Goal: Transaction & Acquisition: Purchase product/service

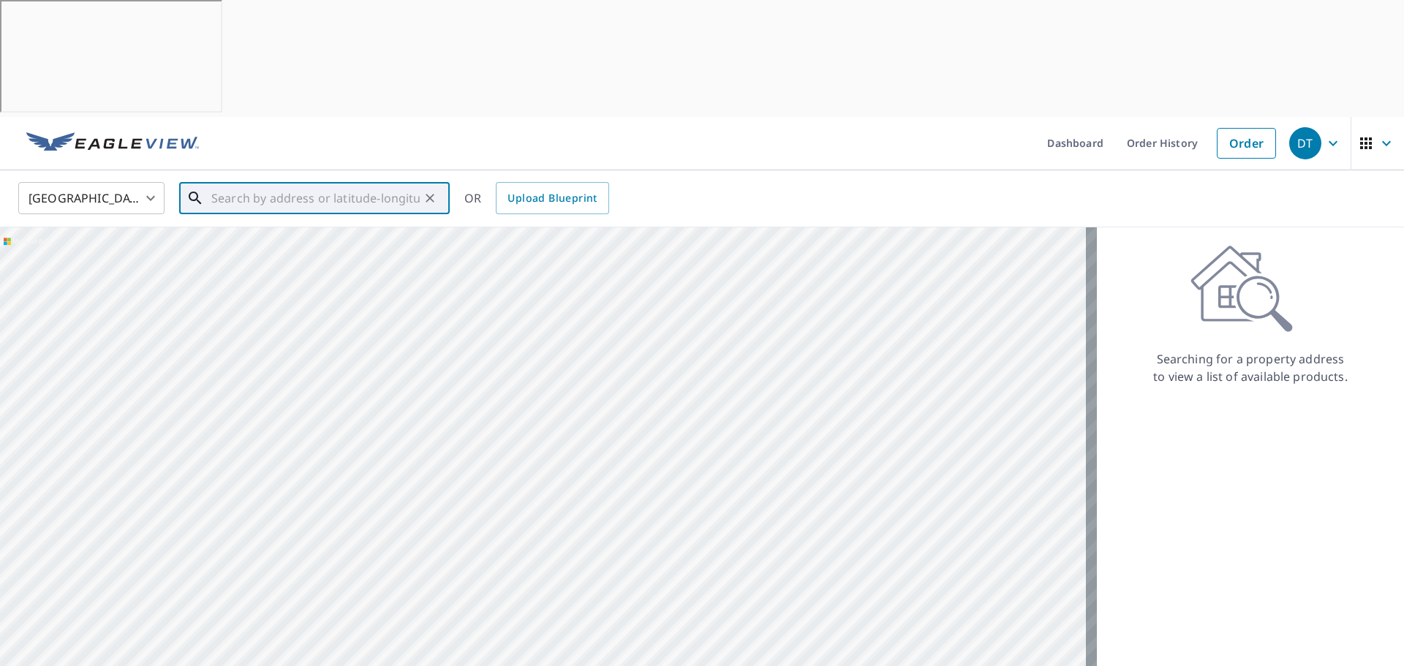
click at [273, 178] on input "text" at bounding box center [315, 198] width 208 height 41
paste input "[STREET_ADDRESS]"
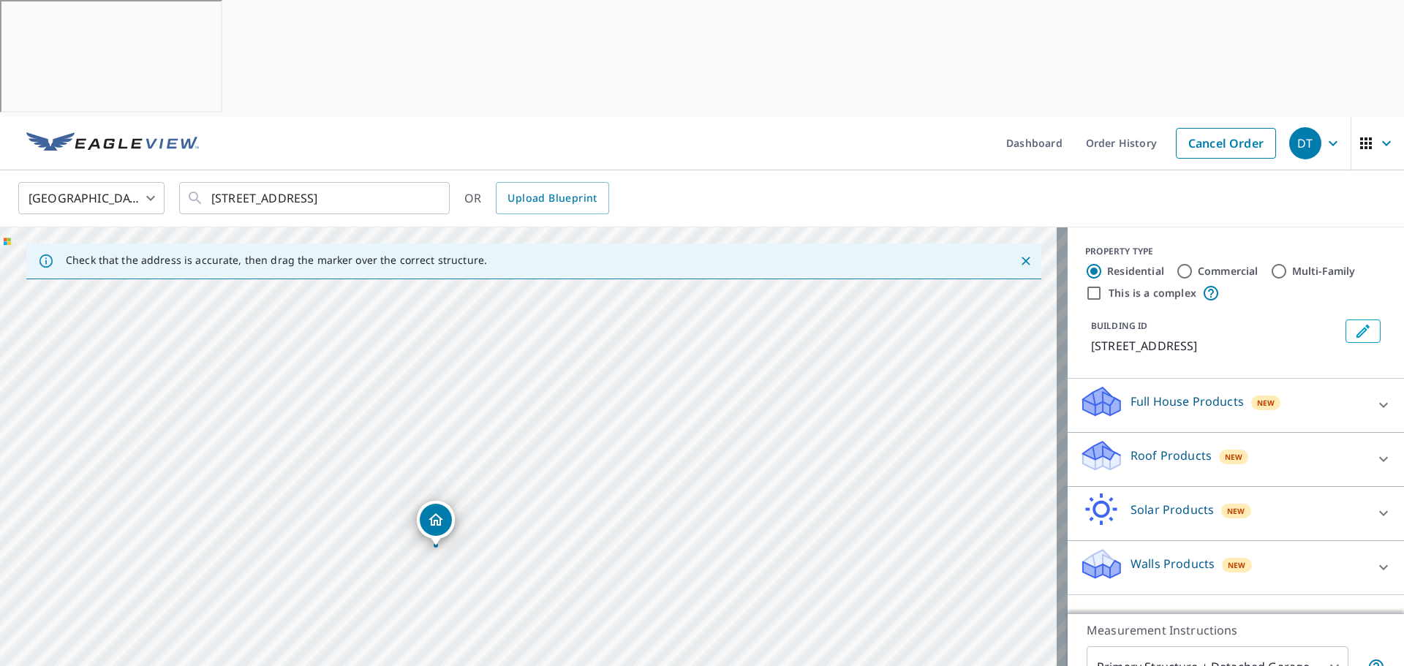
drag, startPoint x: 564, startPoint y: 460, endPoint x: 476, endPoint y: 422, distance: 95.6
click at [476, 422] on div "[STREET_ADDRESS]" at bounding box center [534, 486] width 1068 height 518
click at [321, 178] on input "[STREET_ADDRESS]" at bounding box center [315, 198] width 208 height 41
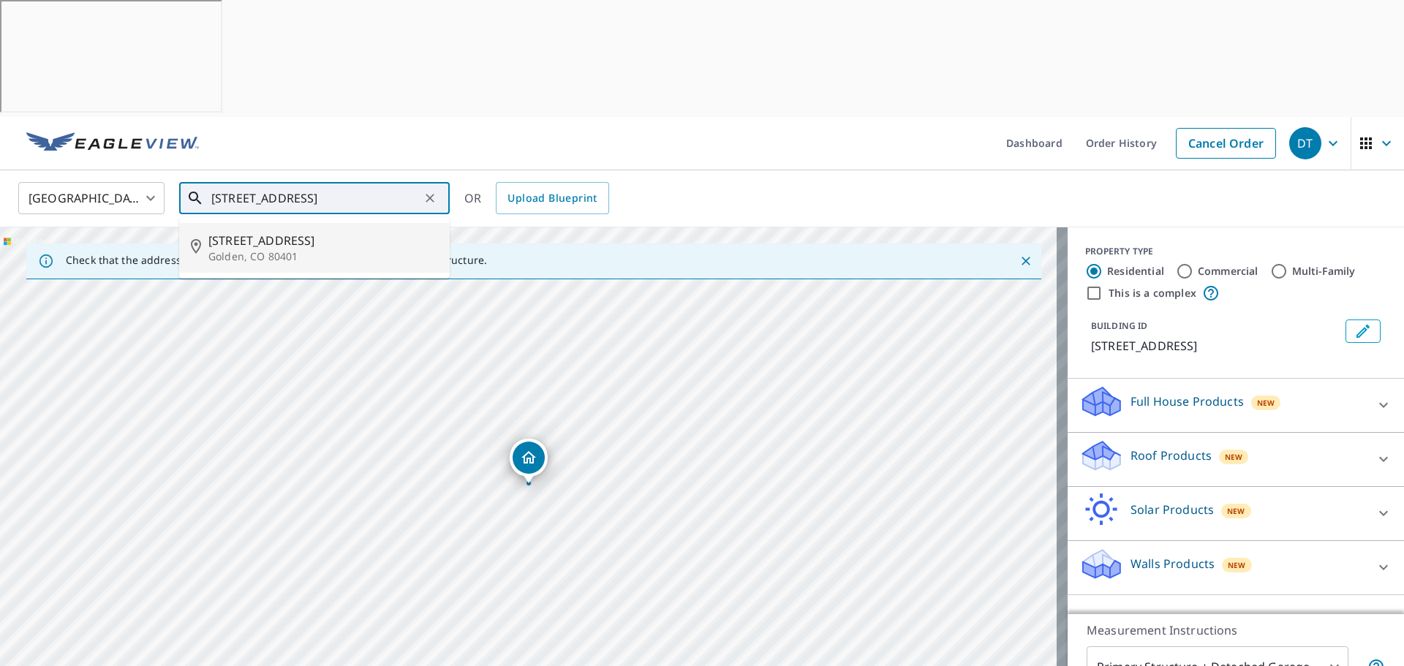
click at [288, 232] on span "[STREET_ADDRESS]" at bounding box center [323, 241] width 230 height 18
type input "[STREET_ADDRESS]"
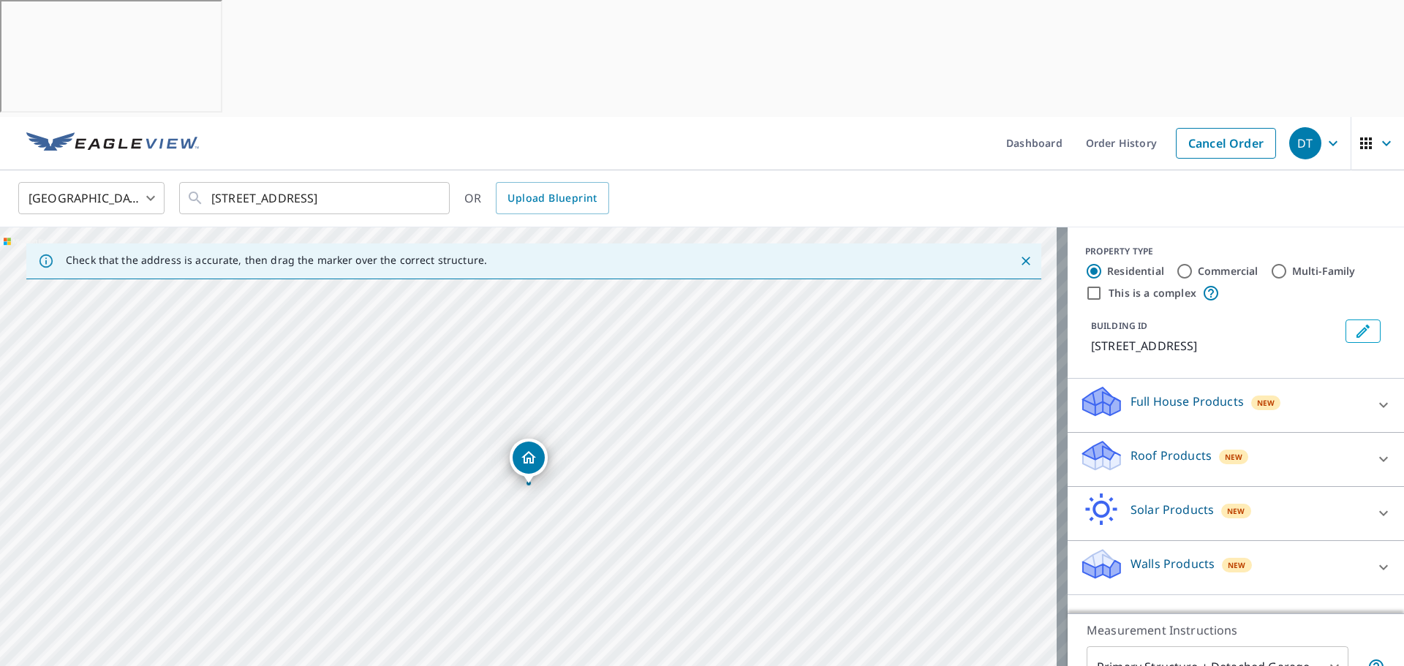
click at [1153, 555] on p "Walls Products" at bounding box center [1172, 564] width 84 height 18
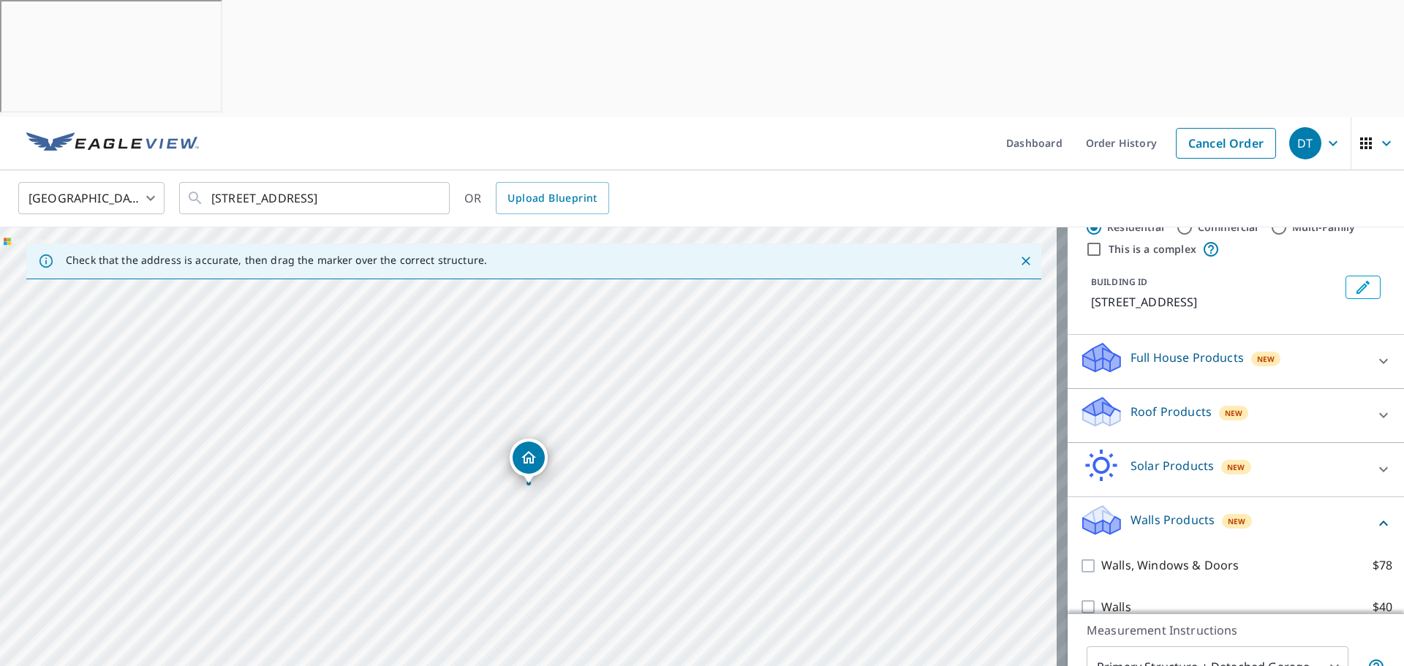
scroll to position [64, 0]
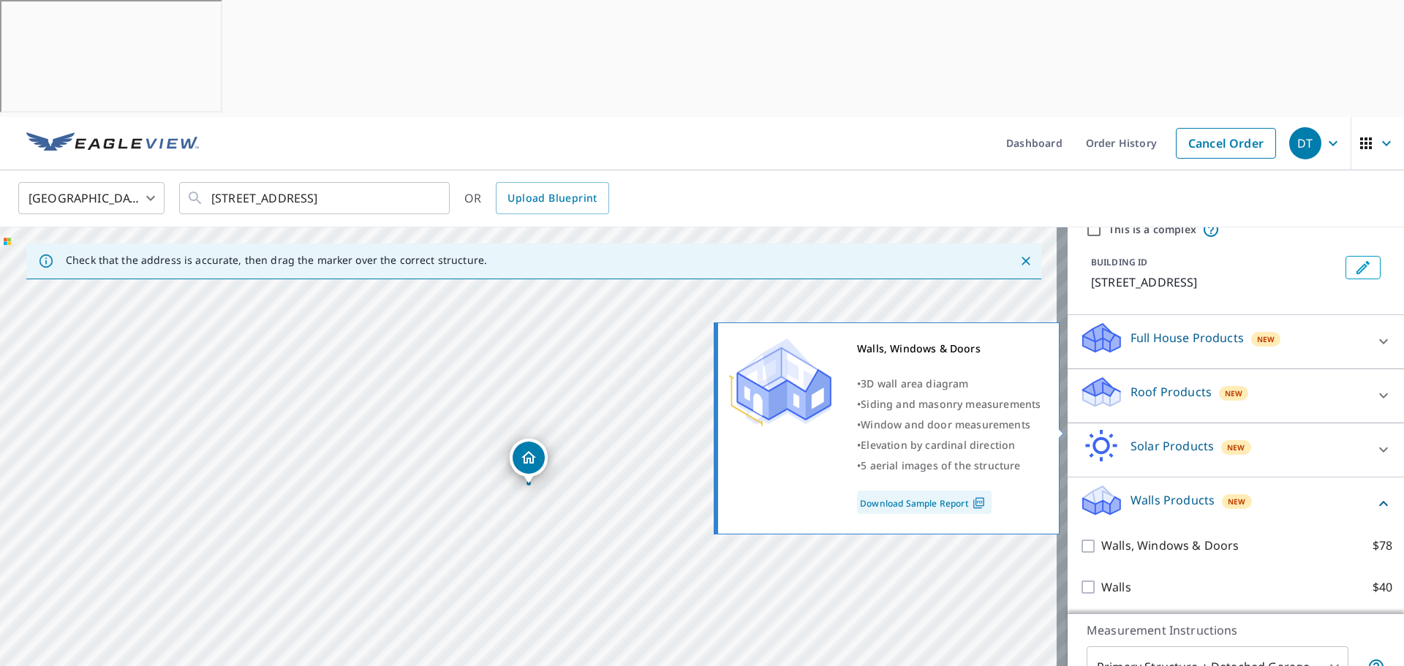
click at [1079, 537] on input "Walls, Windows & Doors $78" at bounding box center [1090, 546] width 22 height 18
checkbox input "true"
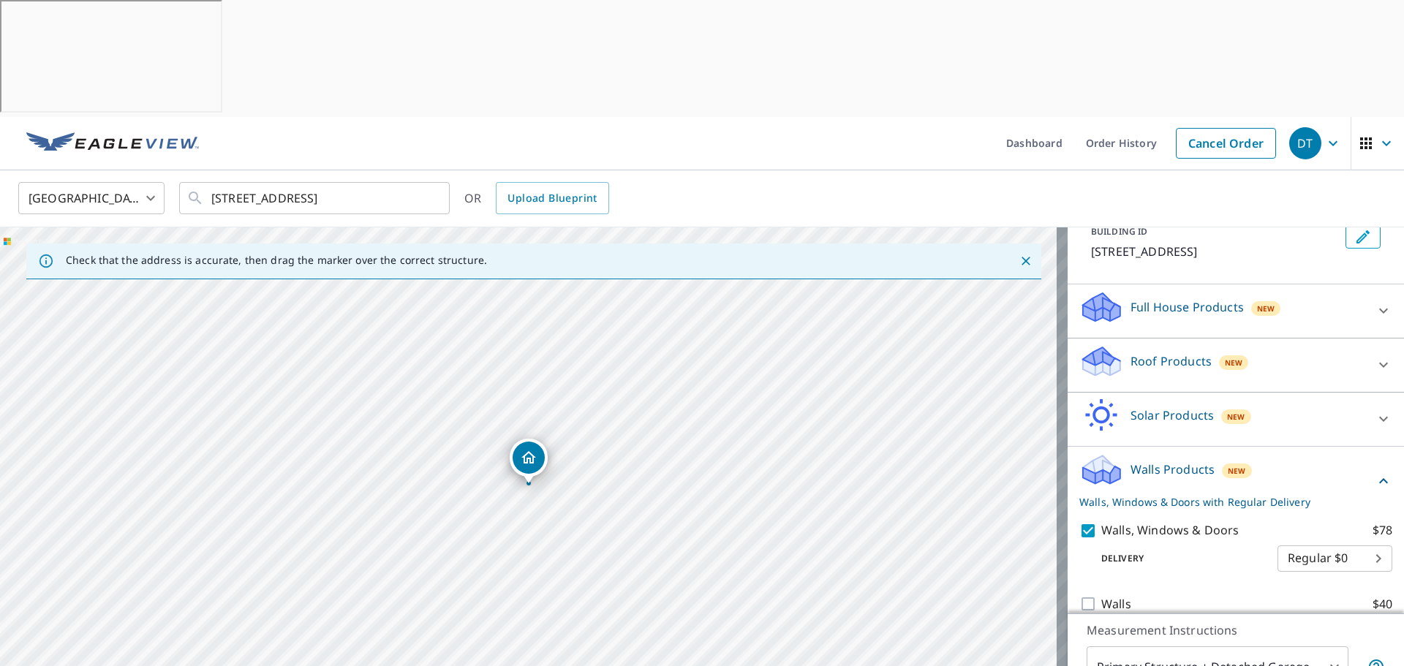
scroll to position [111, 0]
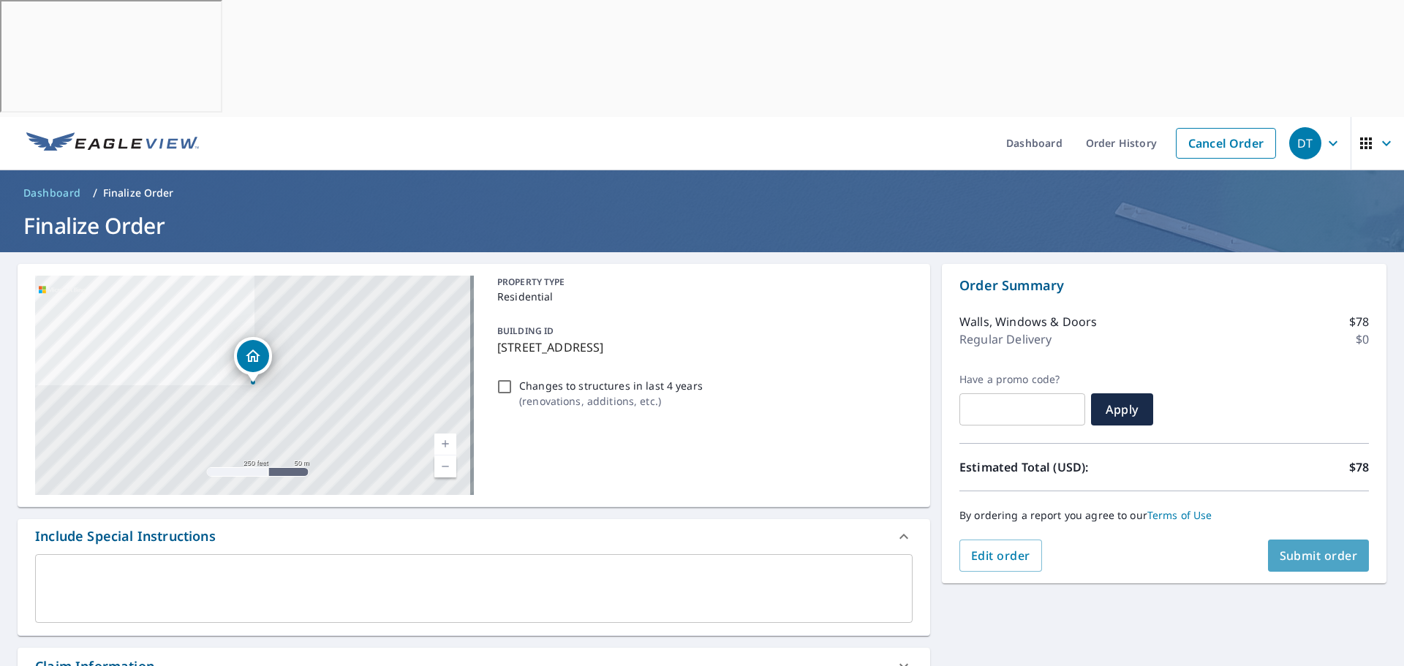
click at [1336, 548] on span "Submit order" at bounding box center [1319, 556] width 78 height 16
